Goal: Task Accomplishment & Management: Use online tool/utility

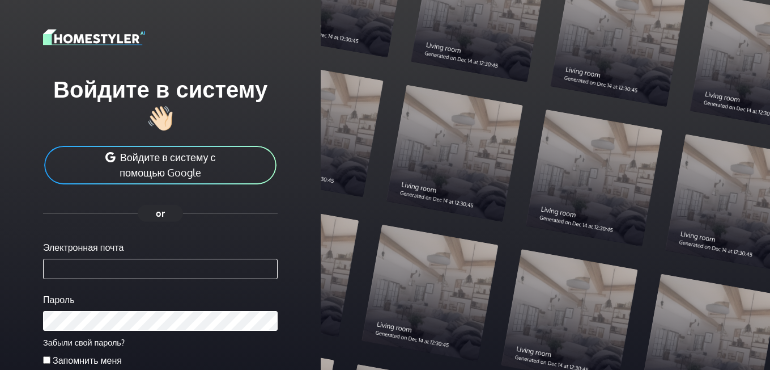
click at [145, 171] on ya-tr-span "Войдите в систему с помощью Google" at bounding box center [168, 165] width 96 height 28
